Goal: Navigation & Orientation: Go to known website

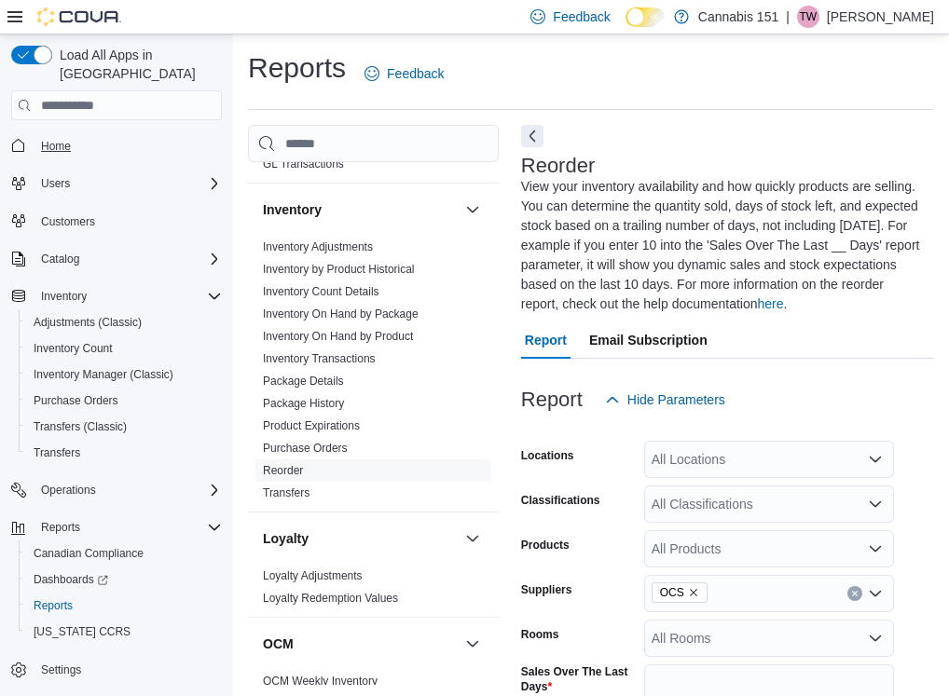
click at [48, 139] on span "Home" at bounding box center [56, 146] width 30 height 15
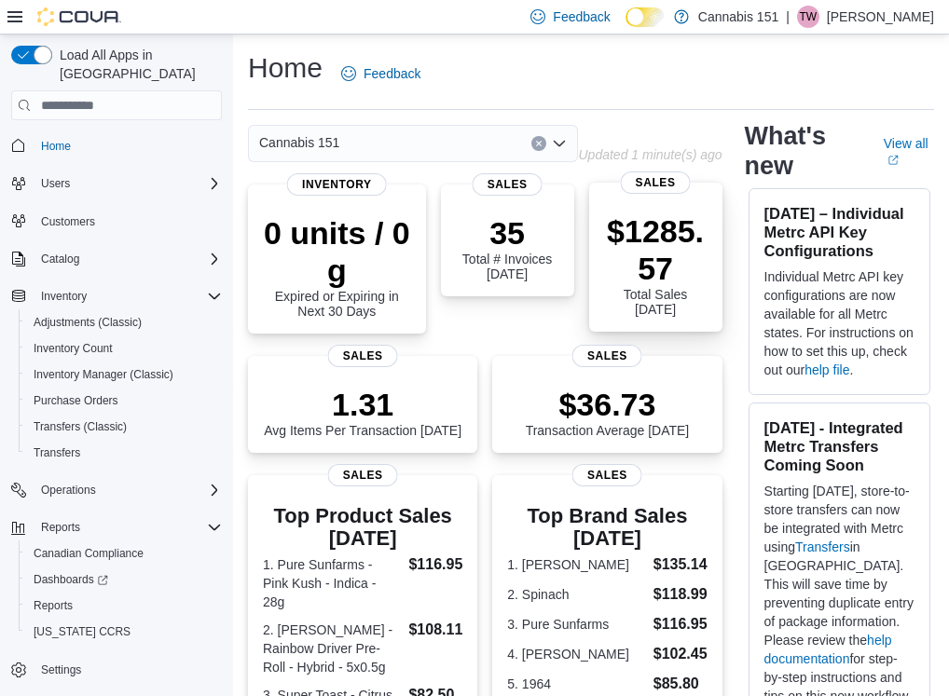
click at [637, 257] on p "$1285.57" at bounding box center [655, 249] width 103 height 75
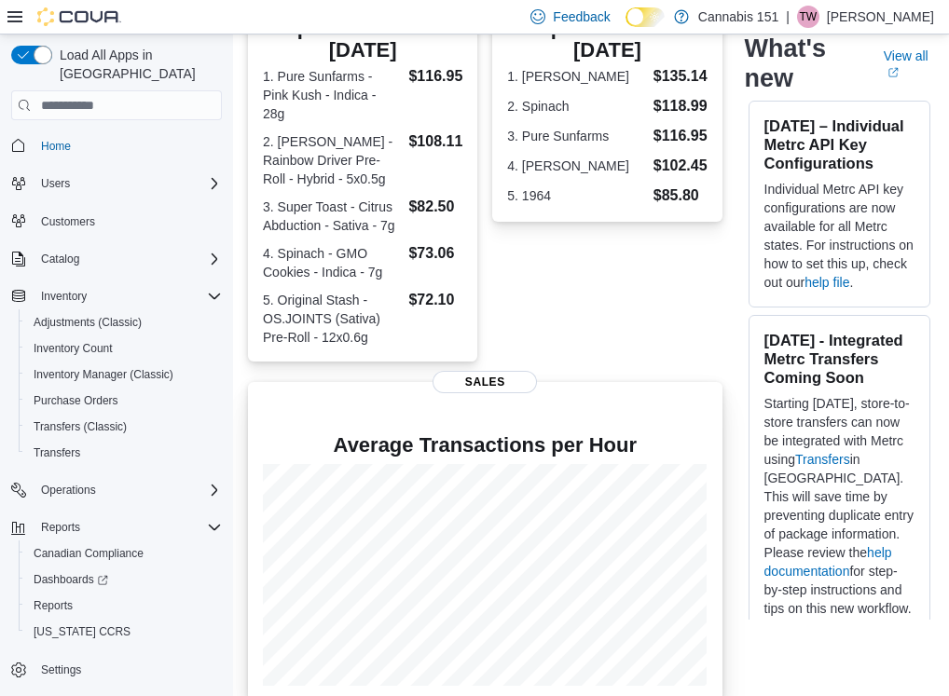
scroll to position [487, 0]
